Goal: Task Accomplishment & Management: Manage account settings

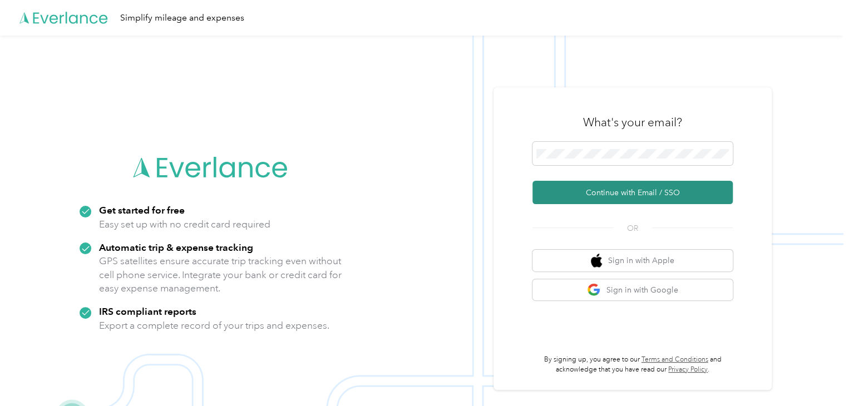
click at [710, 190] on button "Continue with Email / SSO" at bounding box center [632, 192] width 200 height 23
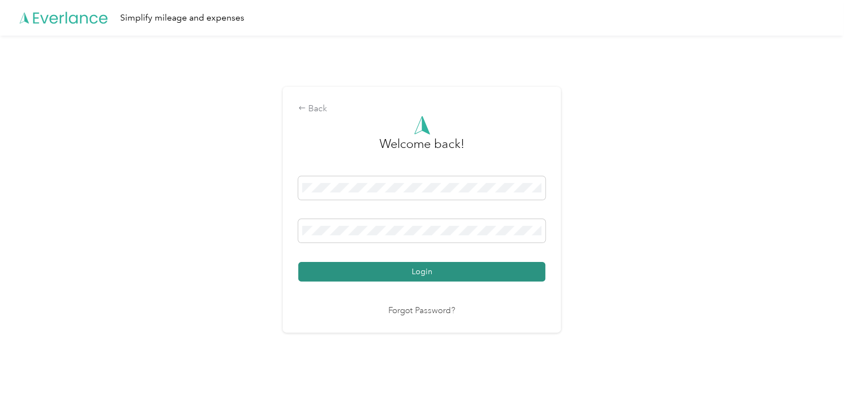
click at [530, 272] on button "Login" at bounding box center [421, 271] width 247 height 19
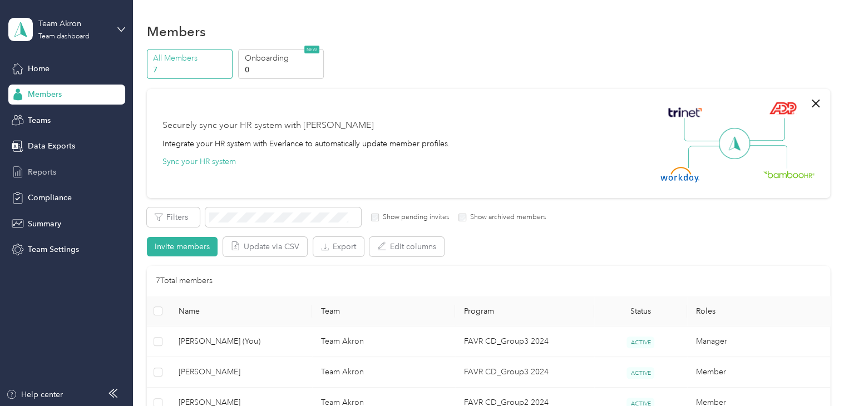
click at [76, 163] on div "Reports" at bounding box center [66, 172] width 117 height 20
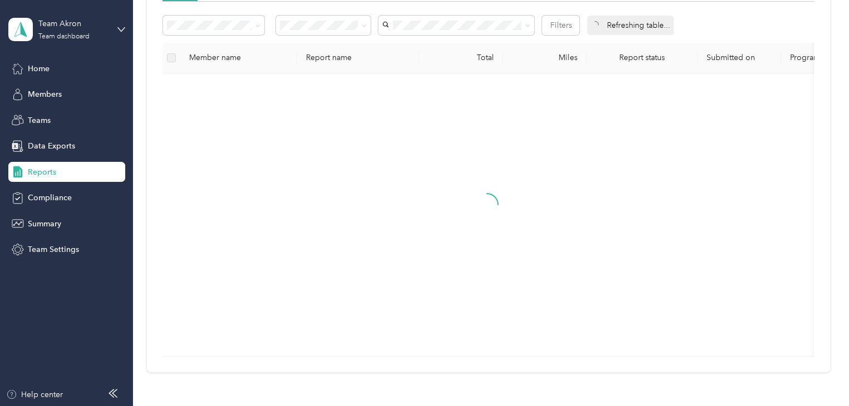
scroll to position [167, 0]
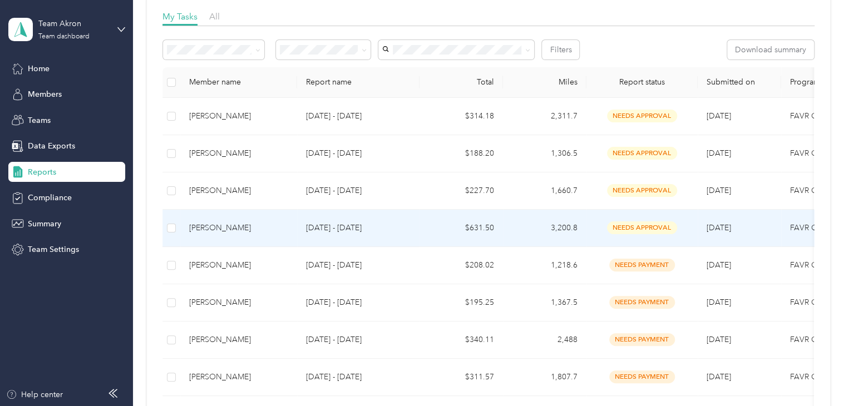
click at [257, 224] on div "[PERSON_NAME]" at bounding box center [238, 228] width 99 height 12
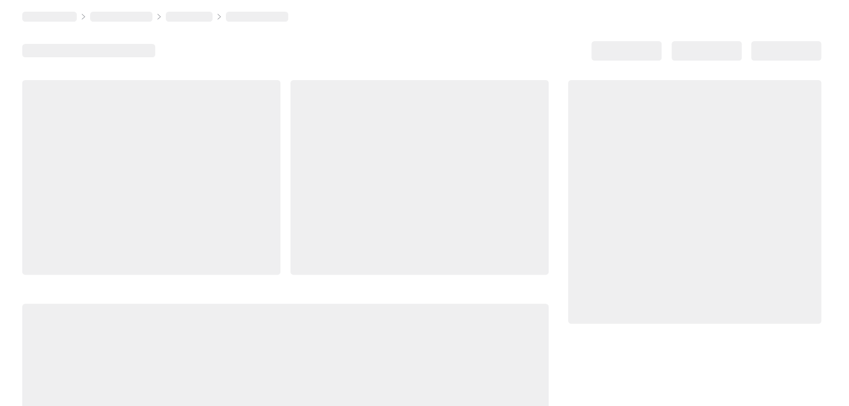
click at [257, 224] on div at bounding box center [151, 177] width 258 height 195
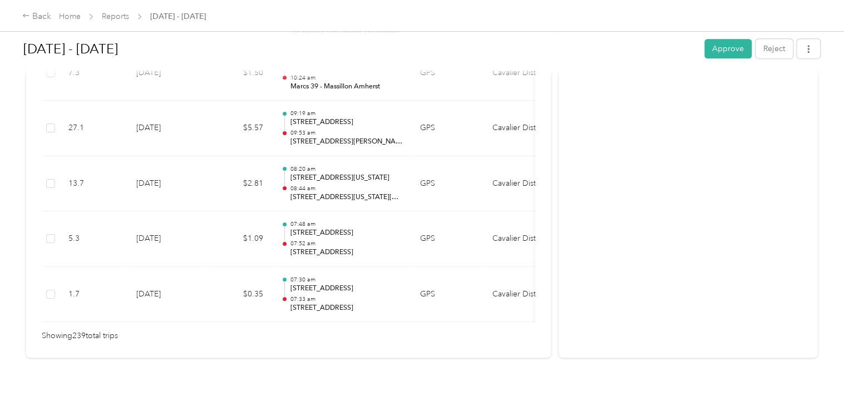
scroll to position [0, 158]
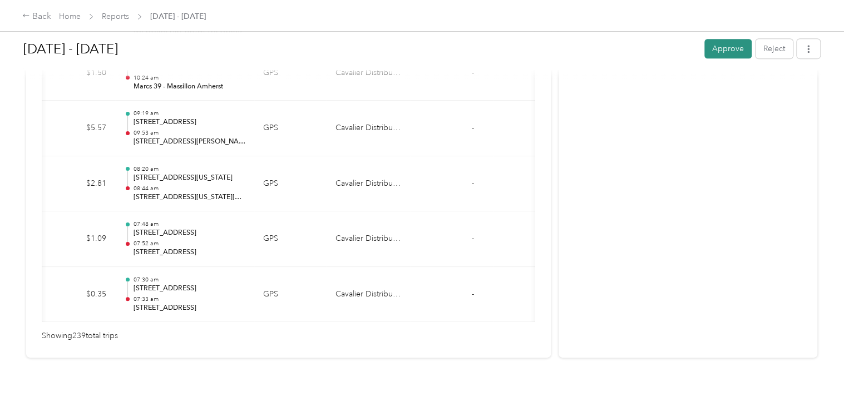
click at [707, 52] on button "Approve" at bounding box center [727, 48] width 47 height 19
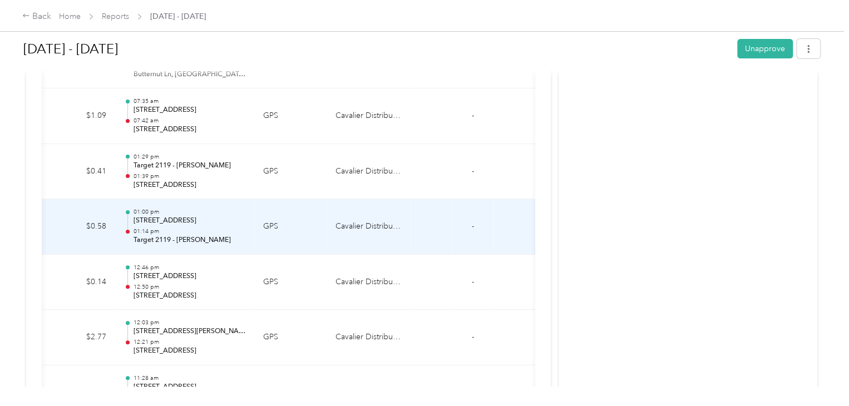
scroll to position [12755, 0]
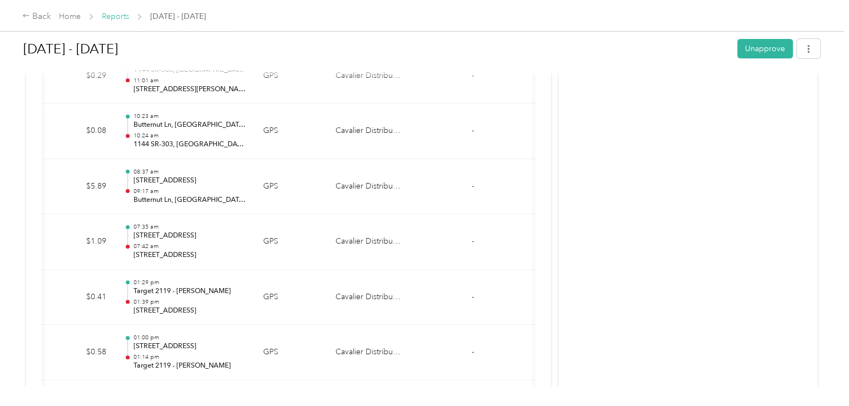
click at [115, 12] on div "Back Home Reports [DATE] - [DATE]" at bounding box center [424, 15] width 849 height 31
click at [115, 16] on link "Reports" at bounding box center [115, 16] width 27 height 9
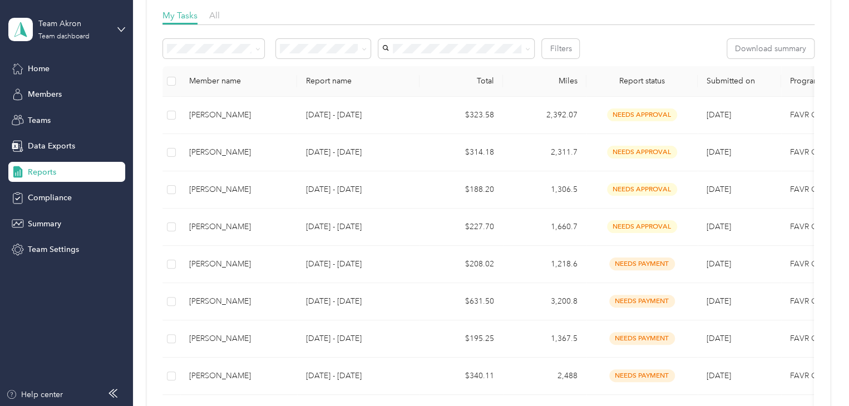
scroll to position [178, 0]
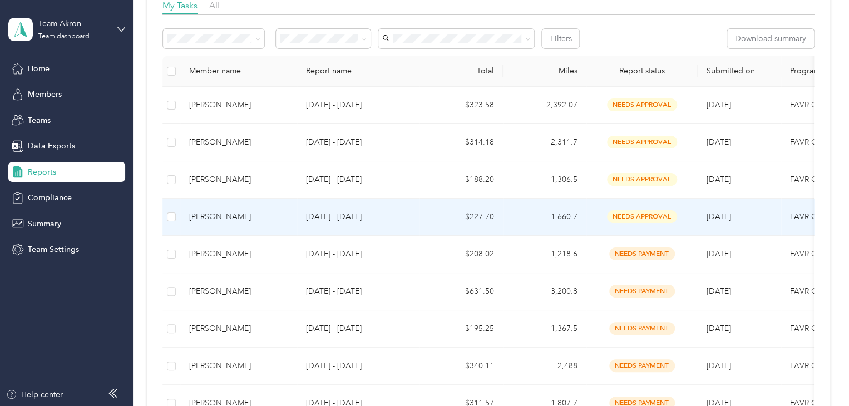
click at [276, 219] on div "[PERSON_NAME]" at bounding box center [238, 217] width 99 height 12
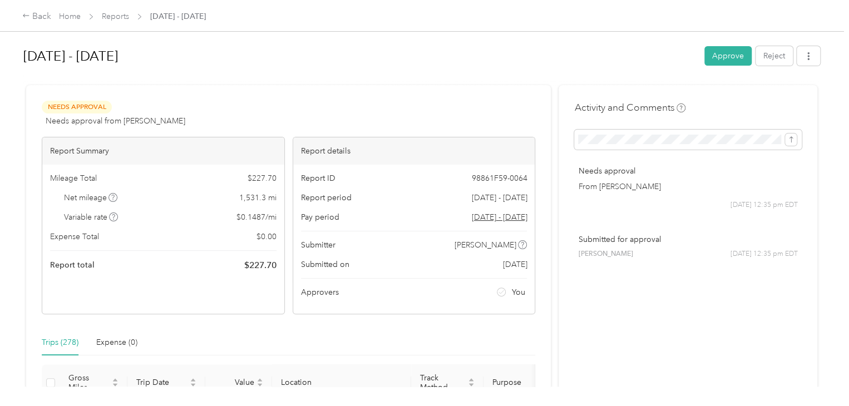
click at [450, 77] on div at bounding box center [421, 81] width 797 height 12
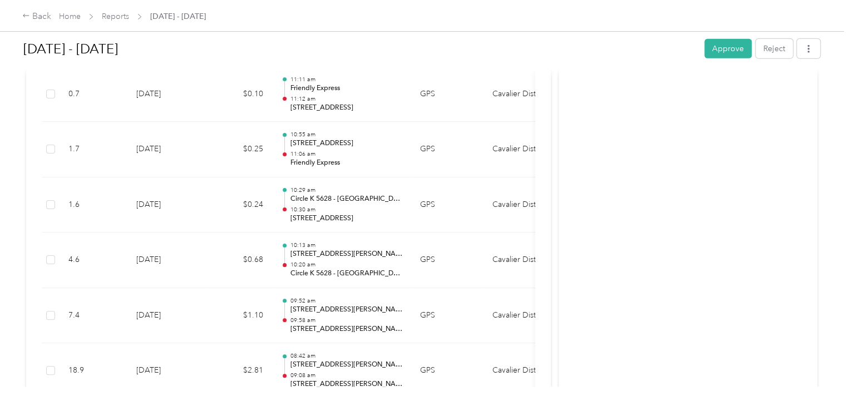
scroll to position [1491, 0]
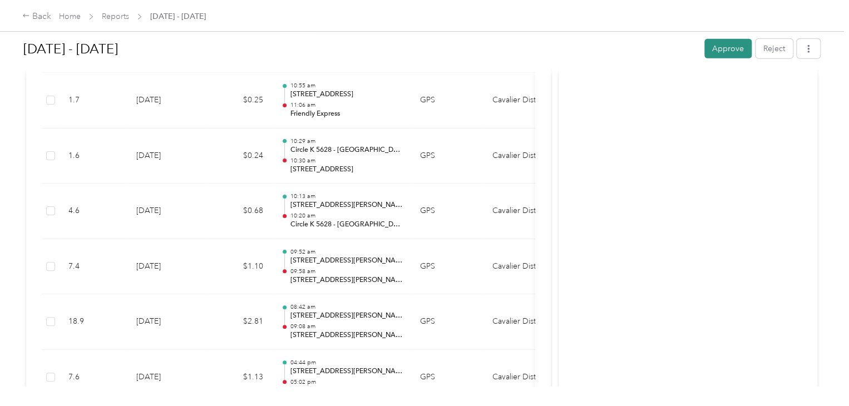
click at [719, 55] on button "Approve" at bounding box center [727, 48] width 47 height 19
click at [120, 15] on link "Reports" at bounding box center [115, 16] width 27 height 9
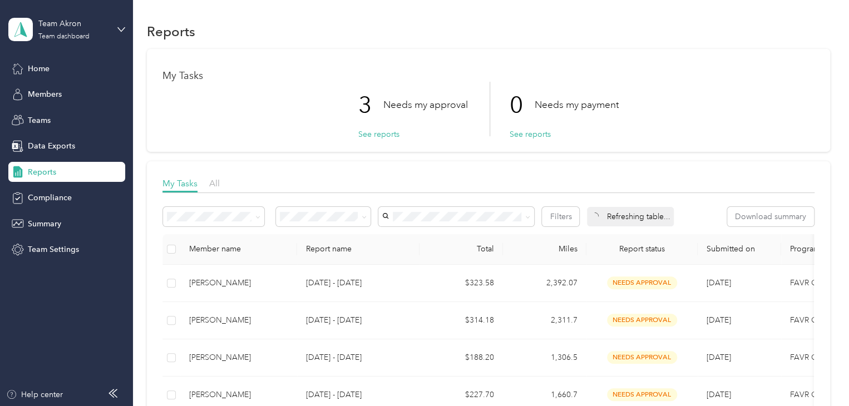
click at [277, 230] on div "Filters Refreshing table... Download summary" at bounding box center [488, 220] width 652 height 27
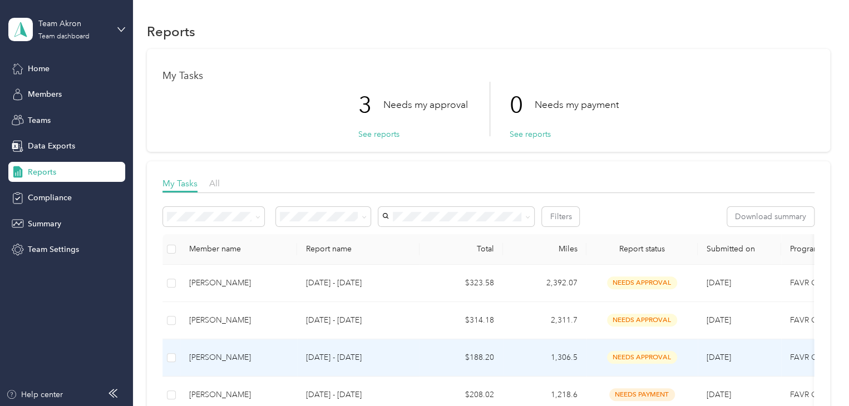
click at [262, 359] on div "[PERSON_NAME]" at bounding box center [238, 358] width 99 height 12
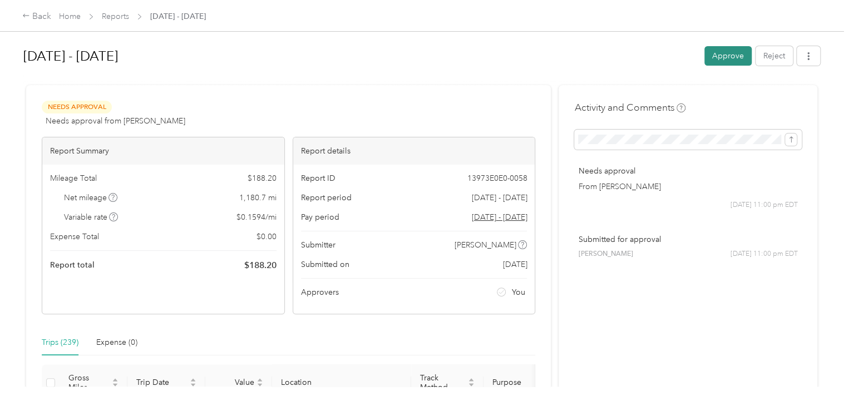
click at [717, 52] on button "Approve" at bounding box center [727, 55] width 47 height 19
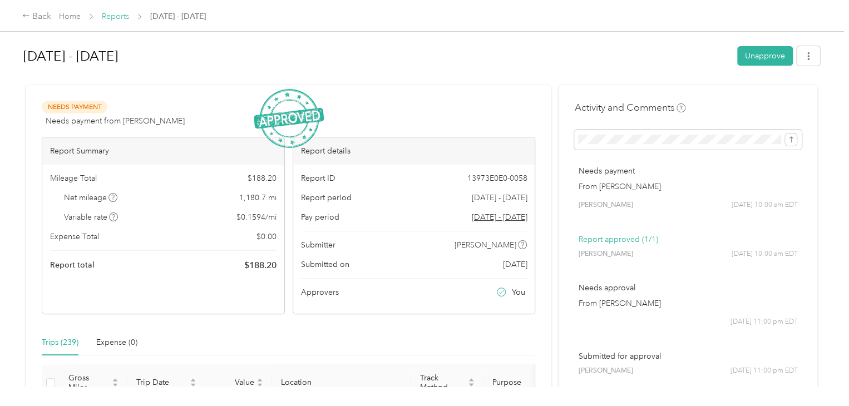
click at [119, 12] on link "Reports" at bounding box center [115, 16] width 27 height 9
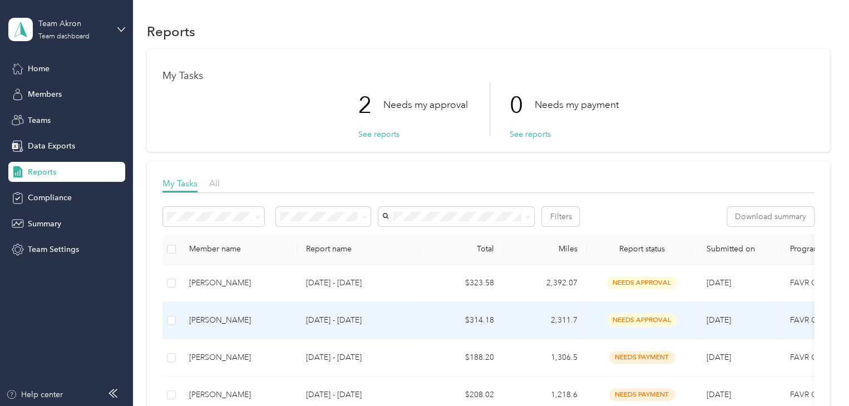
click at [215, 314] on div "[PERSON_NAME]" at bounding box center [238, 320] width 99 height 12
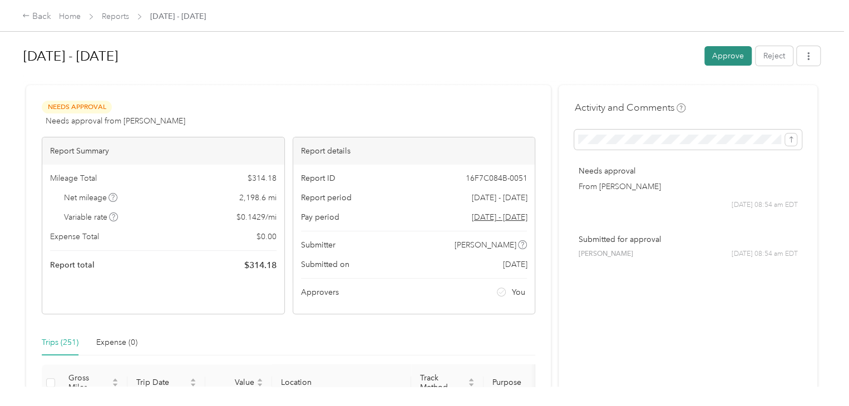
click at [722, 63] on button "Approve" at bounding box center [727, 55] width 47 height 19
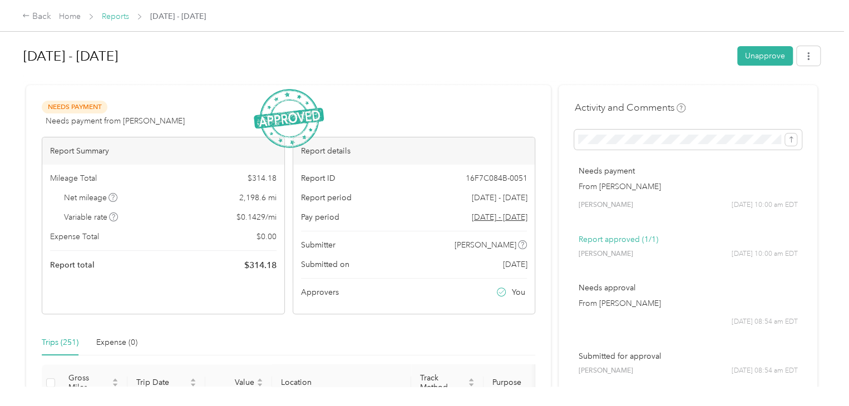
click at [119, 14] on link "Reports" at bounding box center [115, 16] width 27 height 9
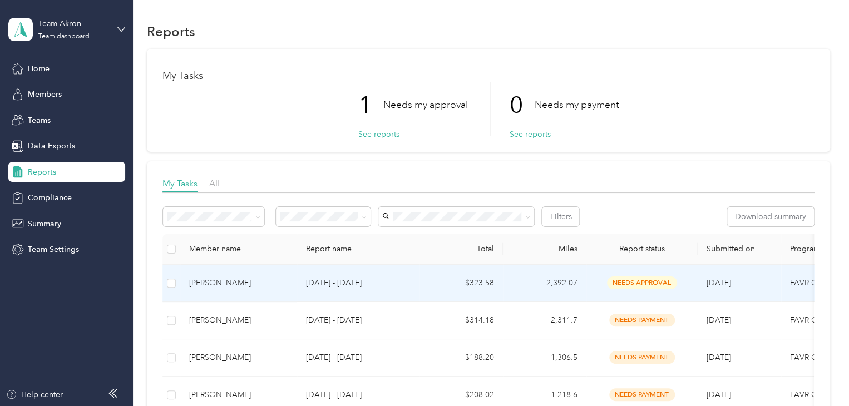
click at [252, 282] on div "[PERSON_NAME]" at bounding box center [238, 283] width 99 height 12
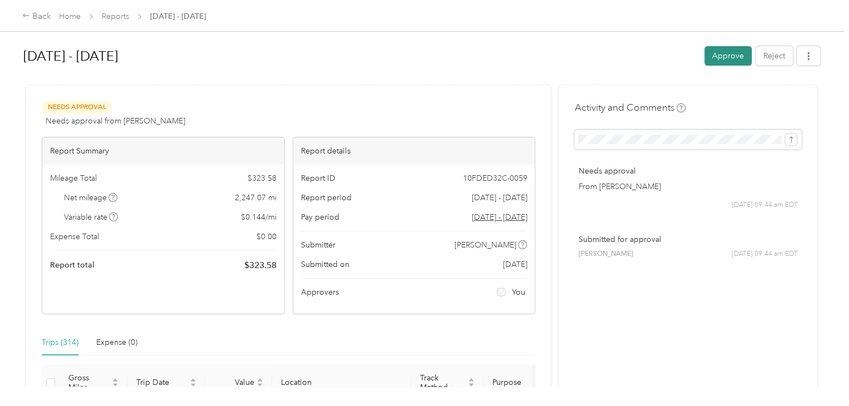
click at [718, 51] on button "Approve" at bounding box center [727, 55] width 47 height 19
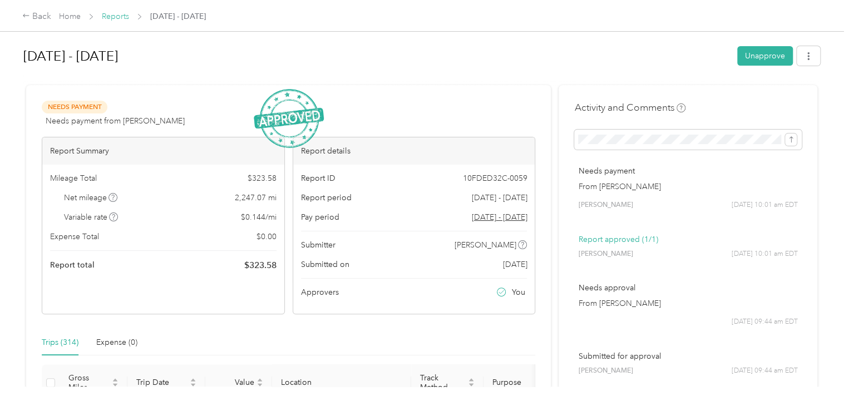
click at [122, 13] on link "Reports" at bounding box center [115, 16] width 27 height 9
